Goal: Go to known website: Access a specific website the user already knows

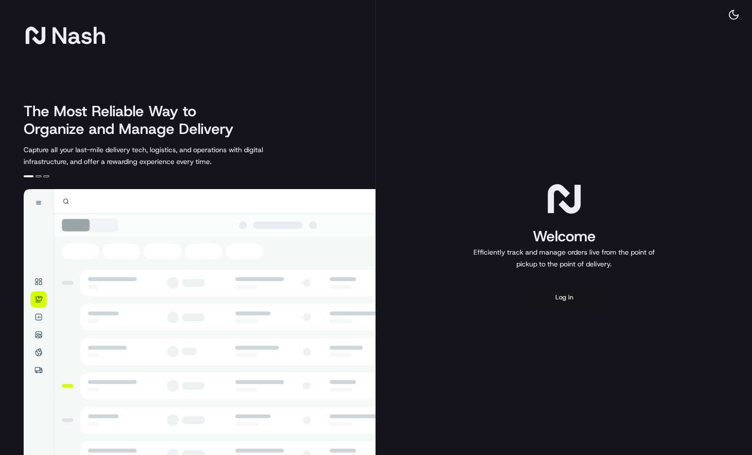
click at [588, 299] on button "Log in" at bounding box center [563, 298] width 79 height 24
